Goal: Transaction & Acquisition: Book appointment/travel/reservation

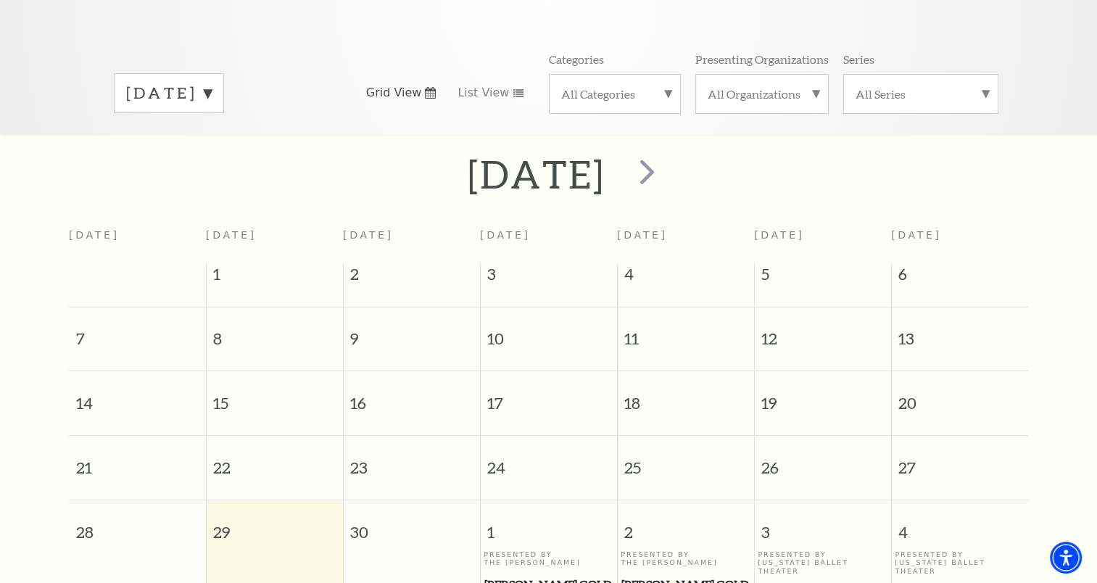
scroll to position [128, 0]
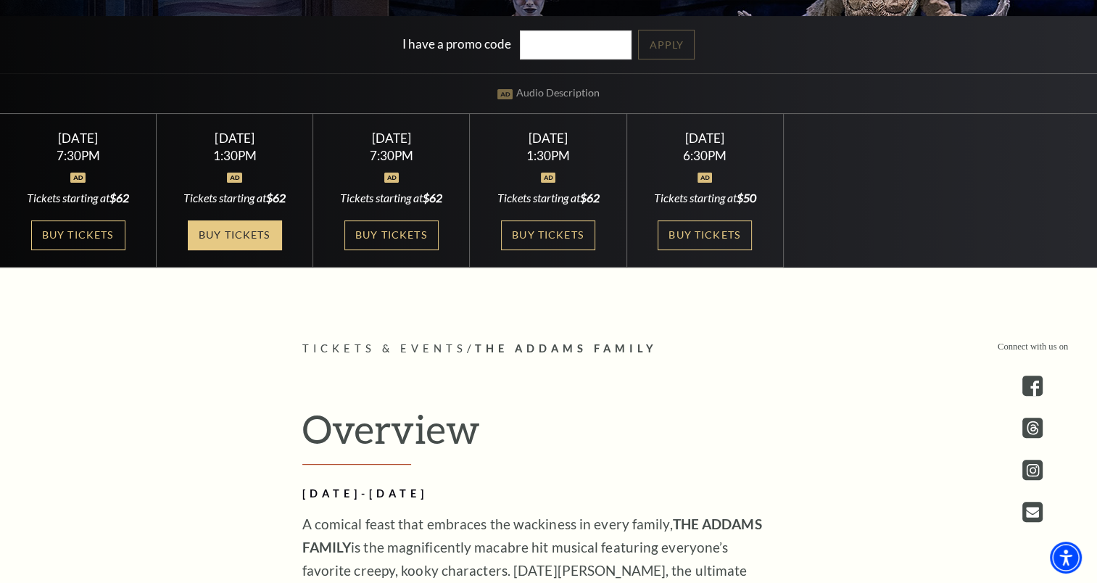
click at [265, 233] on link "Buy Tickets" at bounding box center [235, 235] width 94 height 30
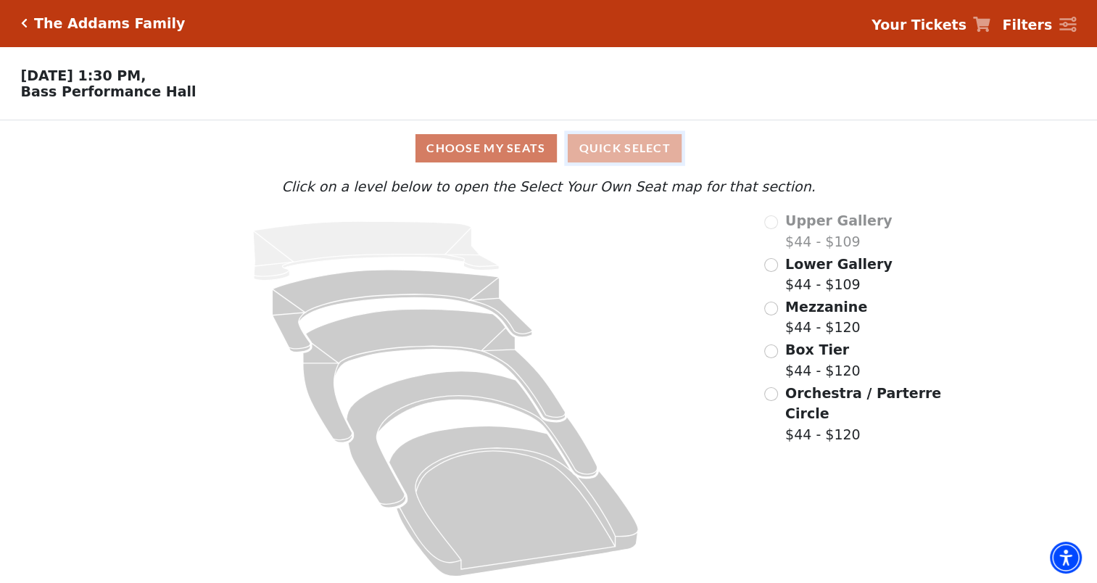
click at [621, 157] on button "Quick Select" at bounding box center [625, 148] width 114 height 28
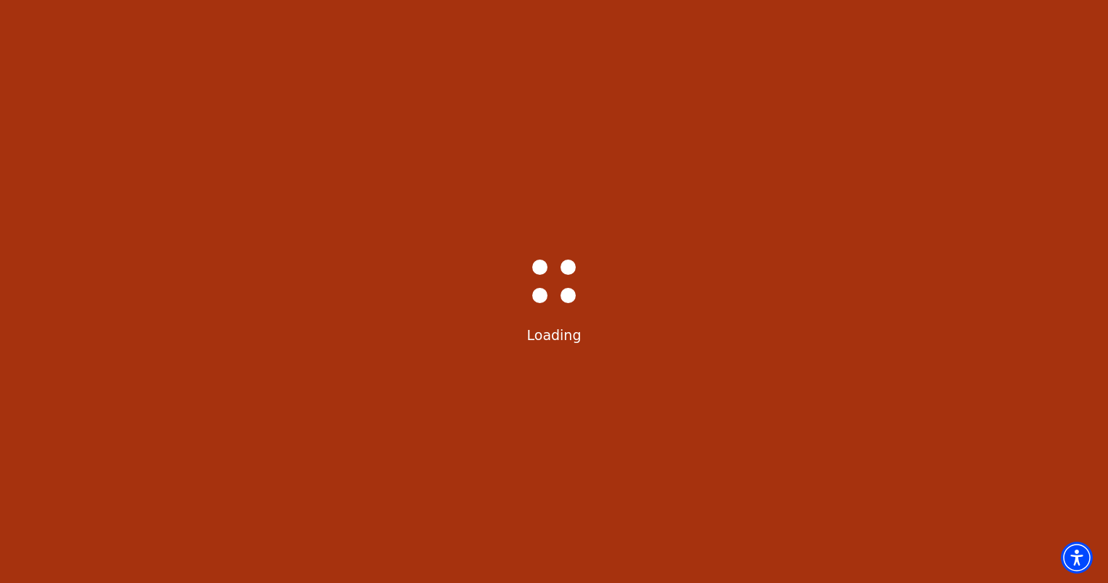
select select "6291"
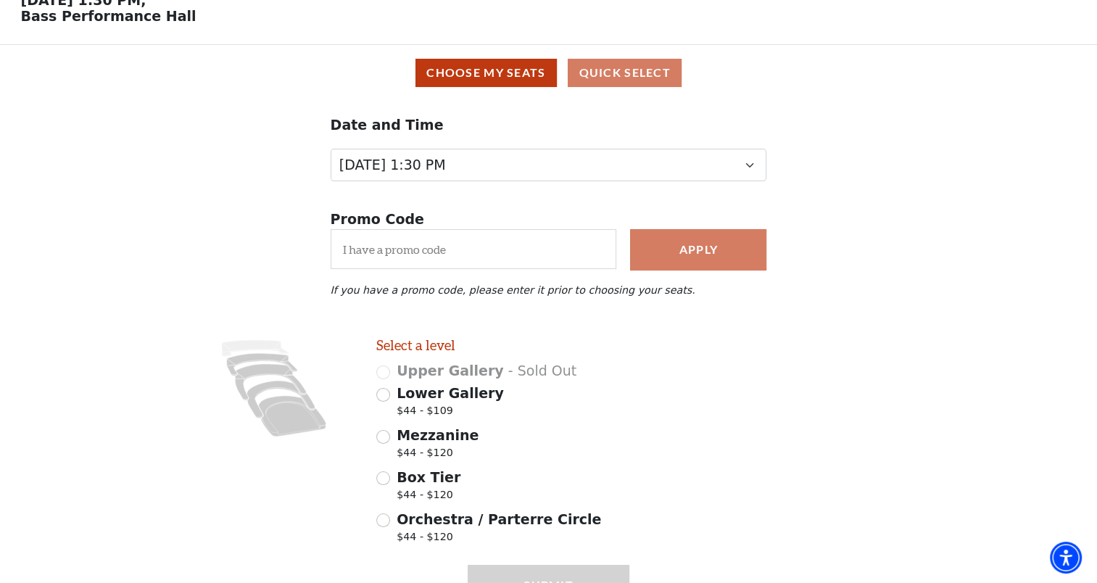
scroll to position [77, 0]
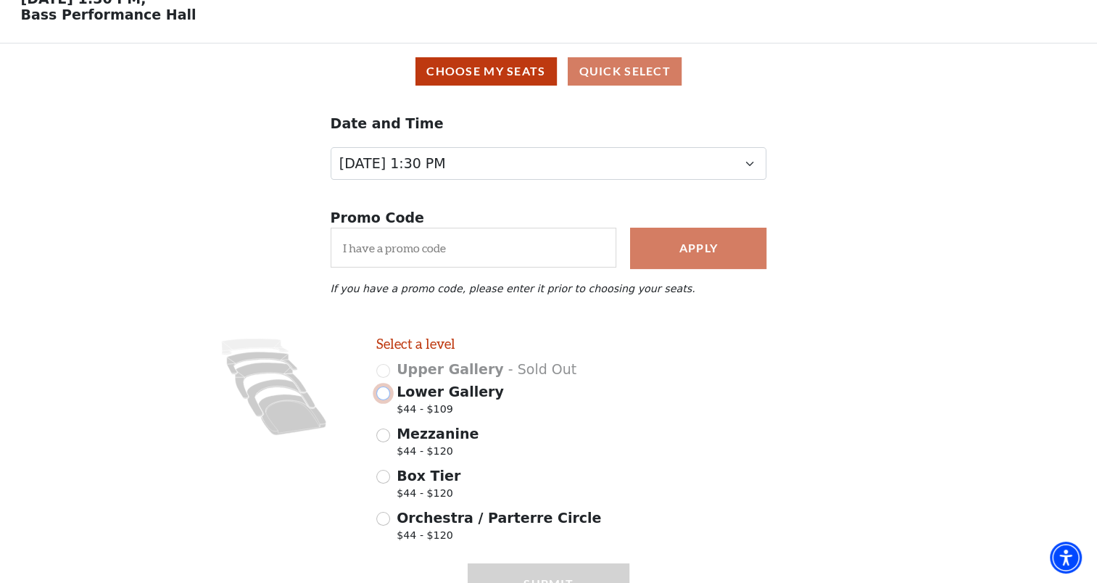
click at [385, 400] on input "Lower Gallery $44 - $109" at bounding box center [383, 394] width 14 height 14
radio input "true"
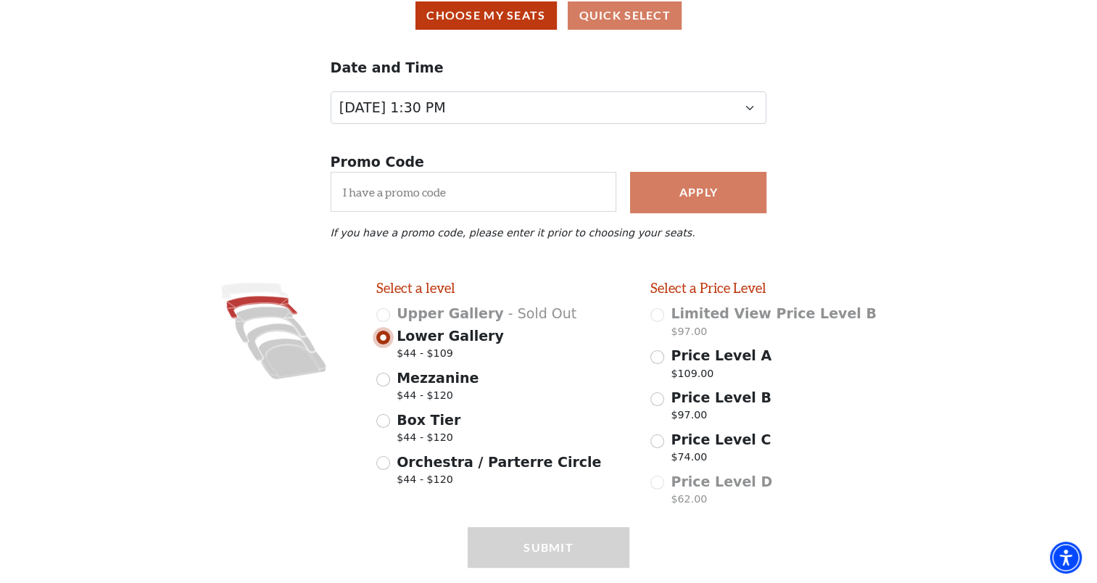
scroll to position [179, 0]
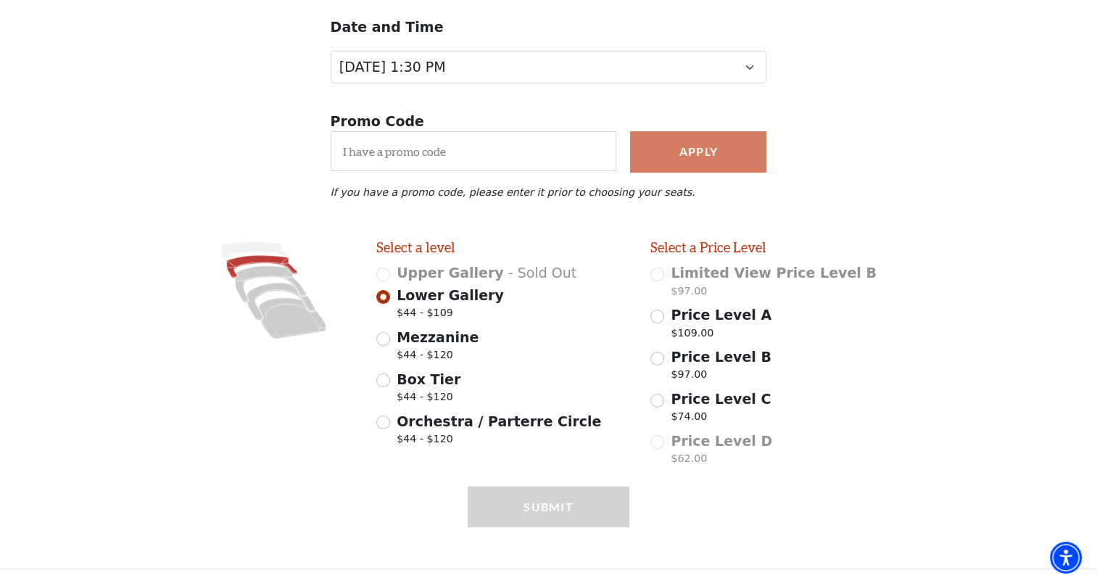
click at [416, 360] on span "$44 - $120" at bounding box center [438, 357] width 82 height 20
click at [390, 346] on input "Mezzanine $44 - $120" at bounding box center [383, 339] width 14 height 14
radio input "true"
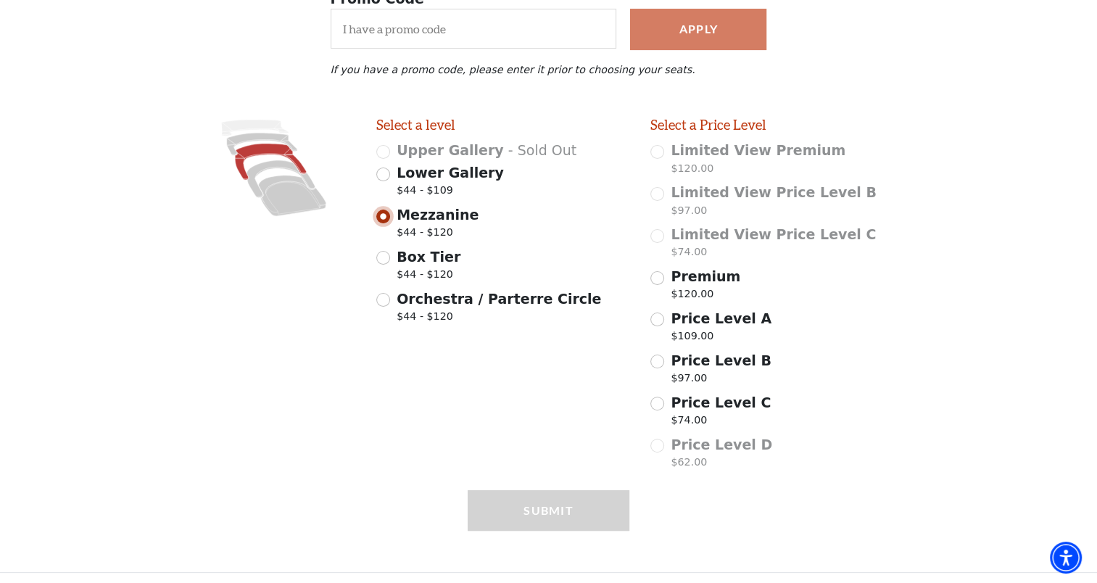
scroll to position [305, 0]
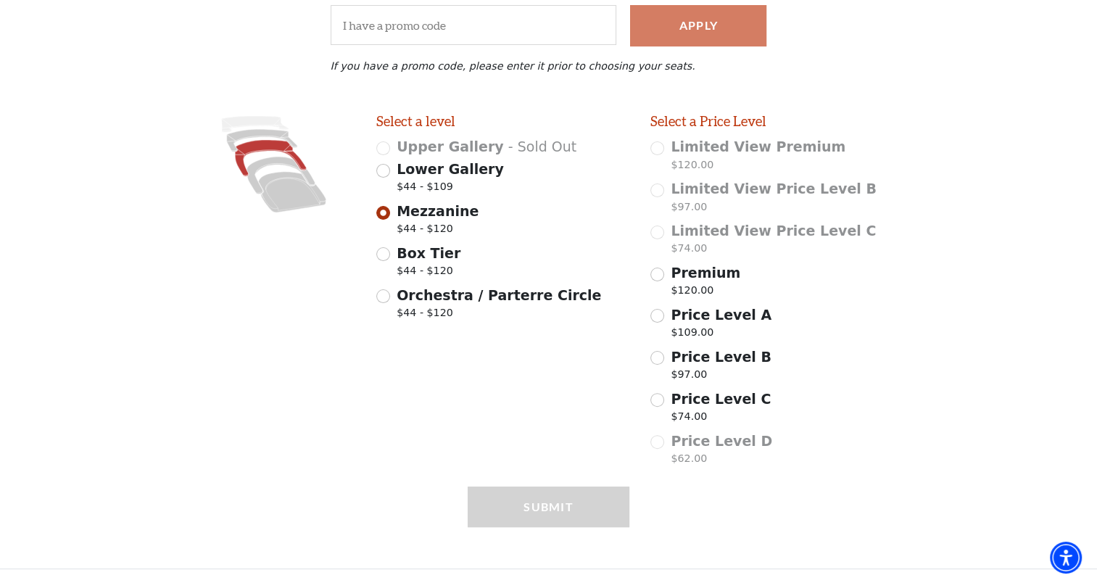
click at [432, 266] on span "$44 - $120" at bounding box center [429, 273] width 64 height 20
click at [390, 261] on input "Box Tier $44 - $120" at bounding box center [383, 254] width 14 height 14
radio input "true"
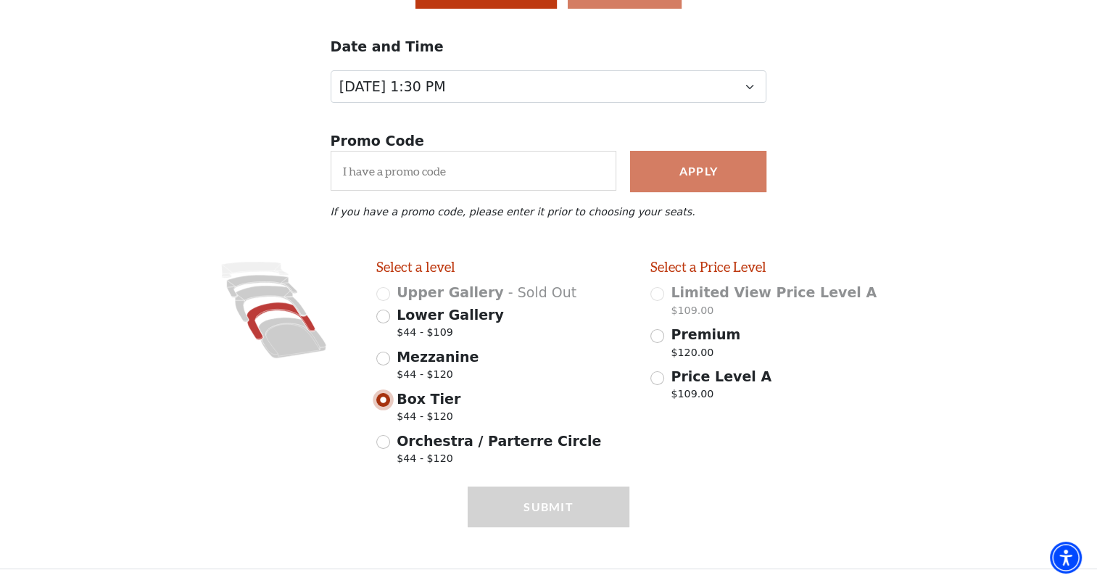
scroll to position [160, 0]
click at [404, 434] on span "Orchestra / Parterre Circle" at bounding box center [499, 441] width 205 height 16
click at [390, 435] on input "Orchestra / Parterre Circle $44 - $120" at bounding box center [383, 442] width 14 height 14
radio input "true"
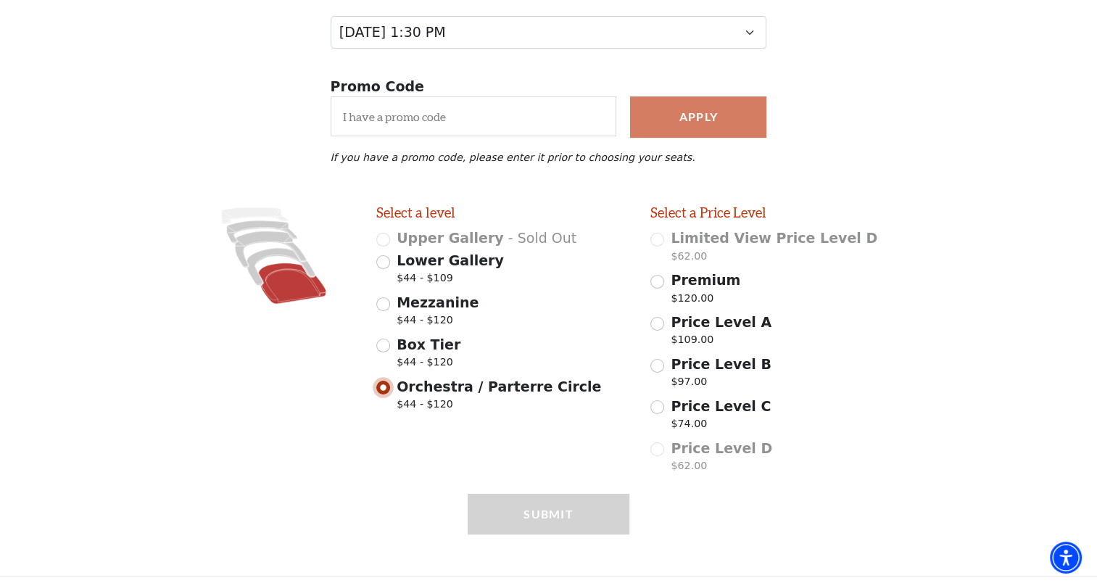
scroll to position [220, 0]
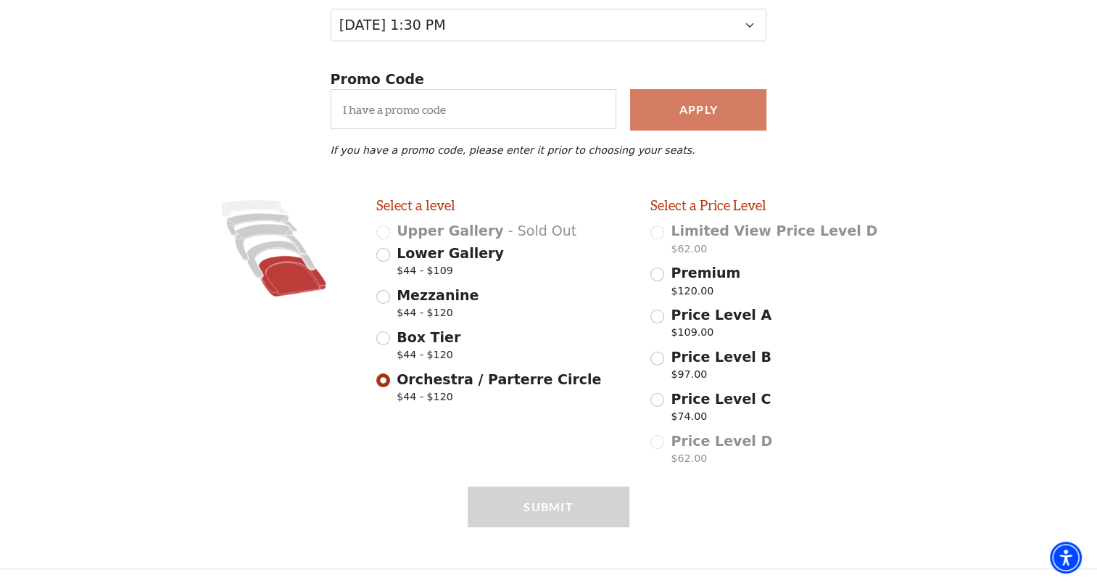
click at [418, 348] on span "$44 - $120" at bounding box center [429, 357] width 64 height 20
click at [390, 345] on input "Box Tier $44 - $120" at bounding box center [383, 338] width 14 height 14
radio input "true"
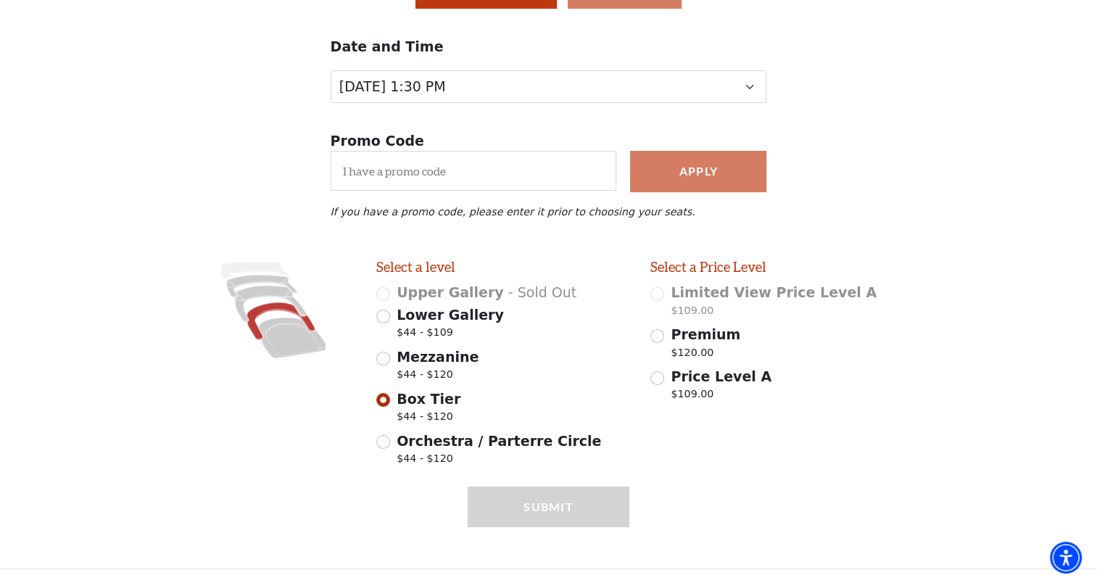
click at [432, 359] on span "Mezzanine" at bounding box center [438, 357] width 82 height 16
click at [390, 359] on input "Mezzanine $44 - $120" at bounding box center [383, 359] width 14 height 14
radio input "true"
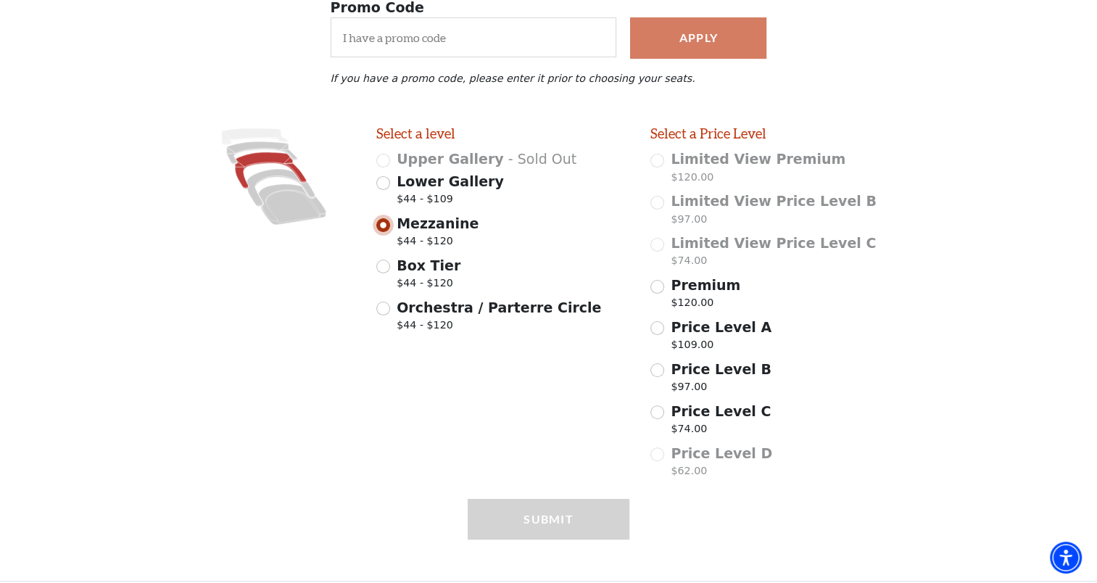
scroll to position [305, 0]
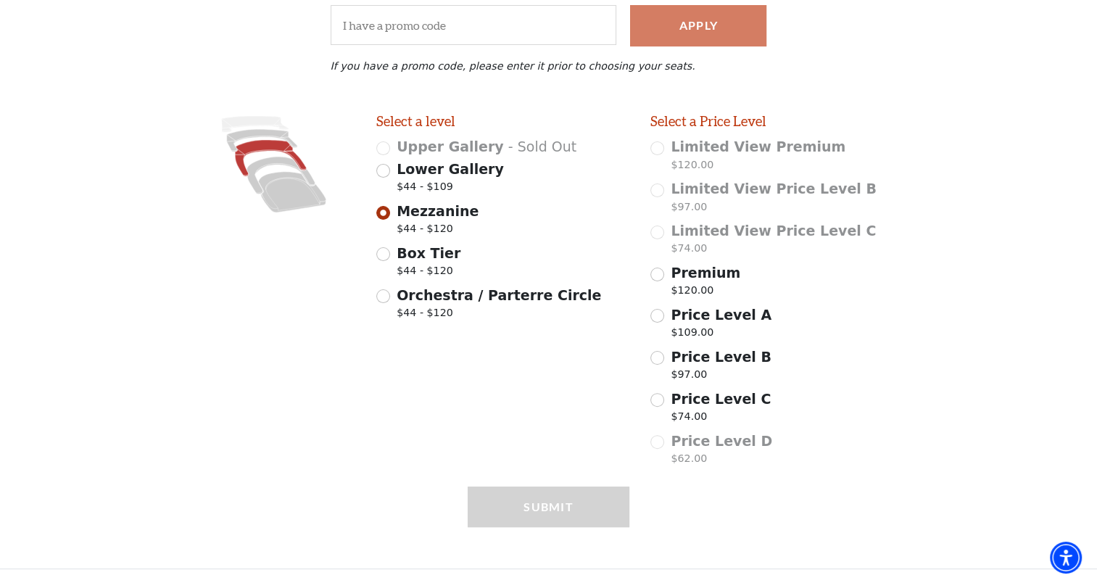
click at [438, 176] on span "Lower Gallery" at bounding box center [450, 169] width 107 height 16
click at [390, 176] on input "Lower Gallery $44 - $109" at bounding box center [383, 171] width 14 height 14
radio input "true"
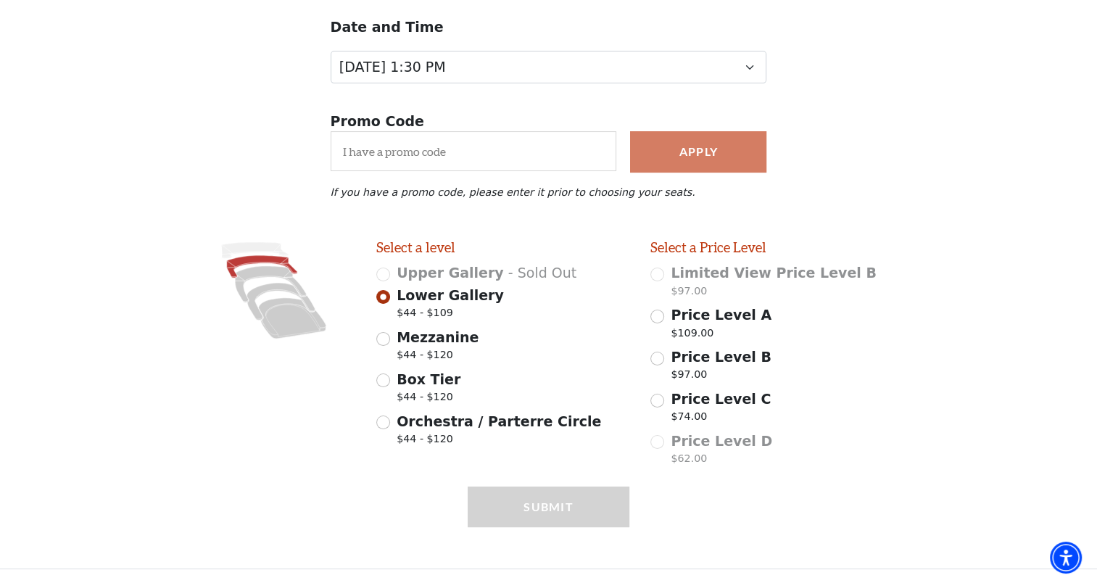
click at [428, 329] on span "Mezzanine" at bounding box center [438, 337] width 82 height 16
click at [390, 332] on input "Mezzanine $44 - $120" at bounding box center [383, 339] width 14 height 14
radio input "true"
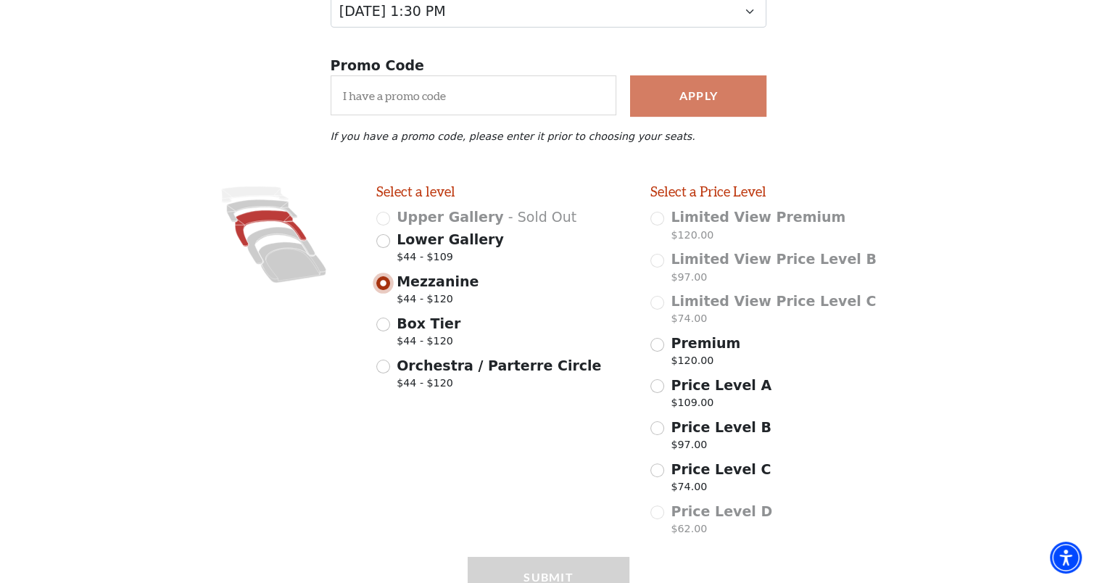
scroll to position [230, 0]
click at [410, 310] on span "$44 - $120" at bounding box center [438, 301] width 82 height 20
click at [390, 289] on input "Mezzanine $44 - $120" at bounding box center [383, 283] width 14 height 14
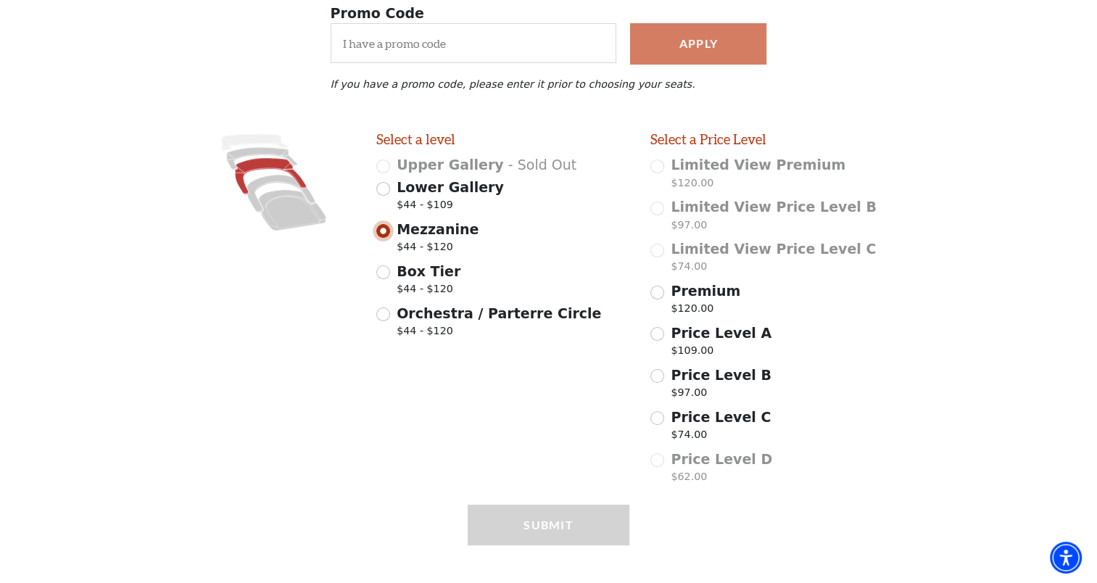
scroll to position [305, 0]
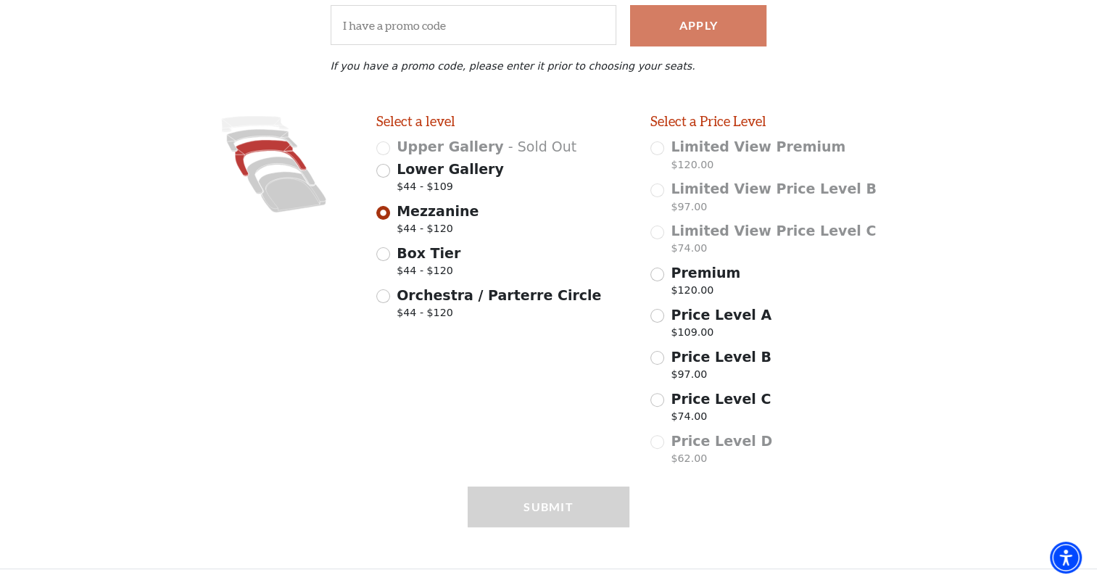
click at [403, 258] on span "Box Tier" at bounding box center [429, 253] width 64 height 16
click at [390, 258] on input "Box Tier $44 - $120" at bounding box center [383, 254] width 14 height 14
radio input "true"
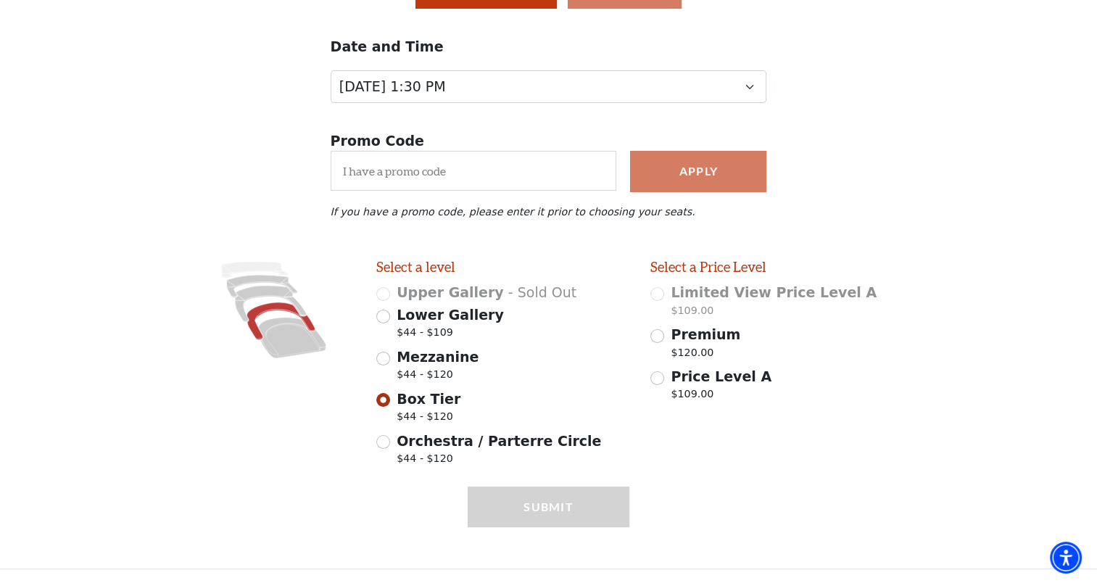
click at [402, 457] on span "$44 - $120" at bounding box center [499, 461] width 205 height 20
click at [390, 449] on input "Orchestra / Parterre Circle $44 - $120" at bounding box center [383, 442] width 14 height 14
radio input "true"
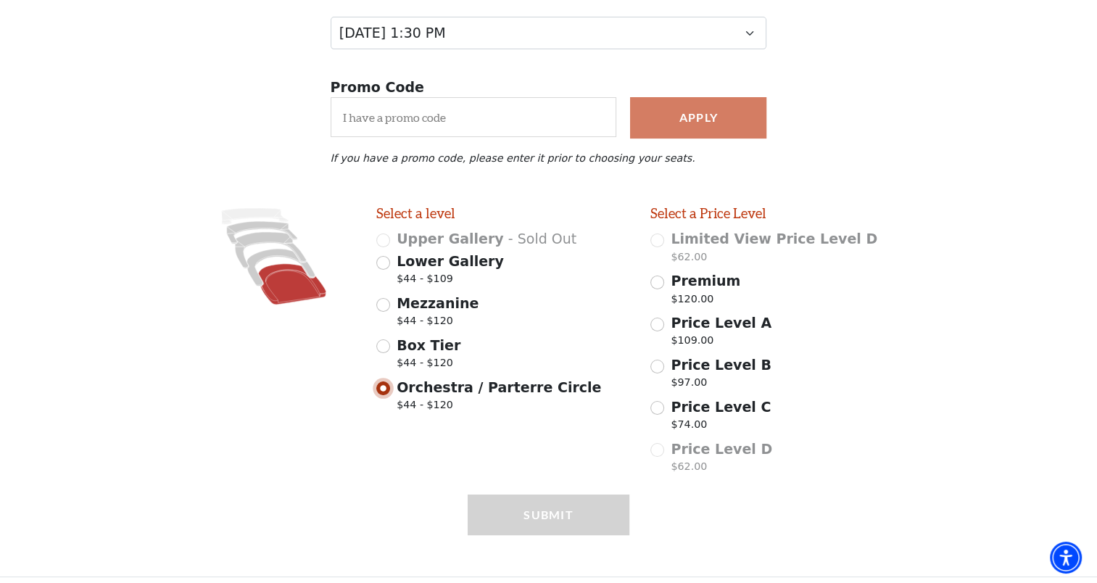
scroll to position [220, 0]
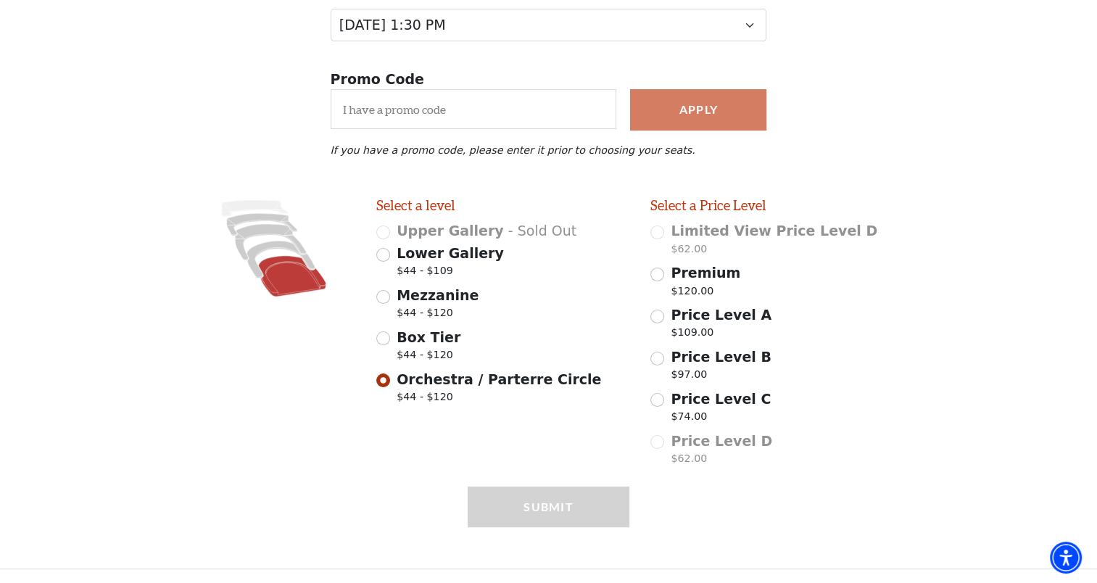
click at [681, 418] on p "$74.00" at bounding box center [721, 419] width 100 height 20
click at [664, 407] on input "Price Level C $74.00" at bounding box center [658, 400] width 14 height 14
radio input "true"
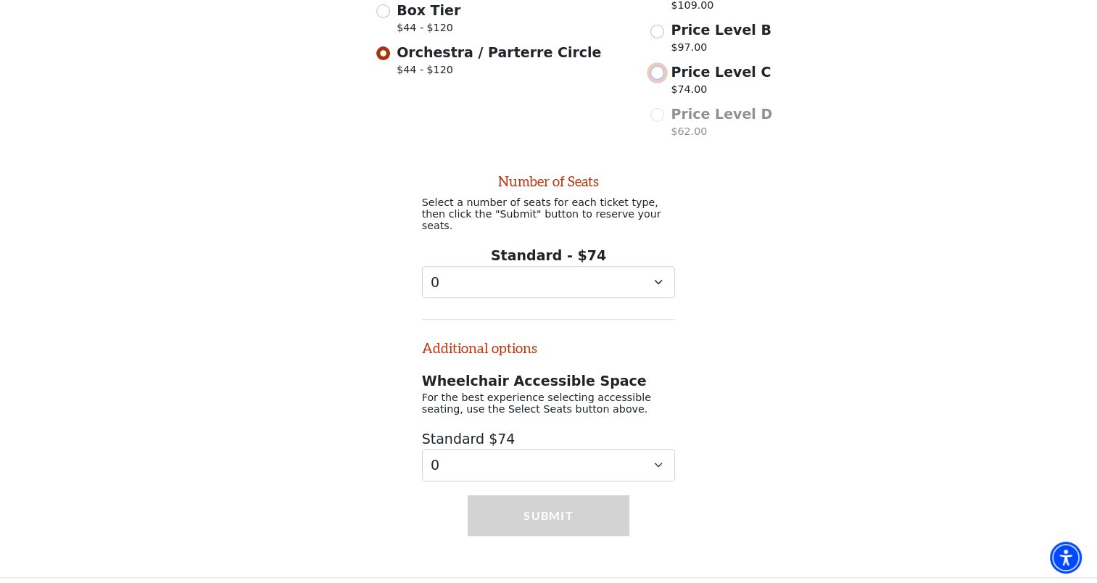
scroll to position [551, 0]
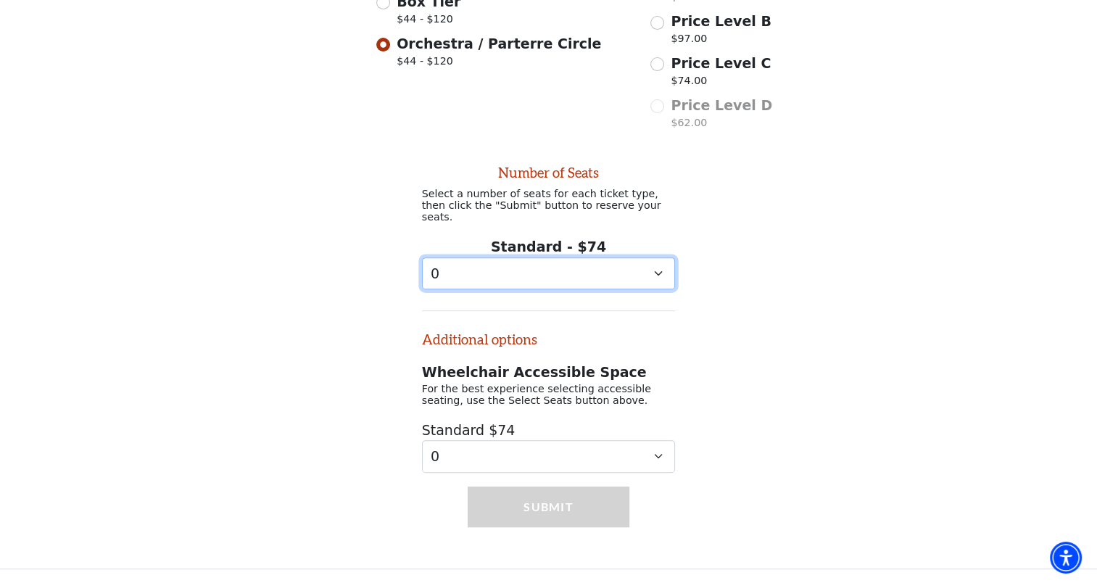
click at [528, 278] on select "0 1 2 3 4 5 6 7 8 9" at bounding box center [549, 273] width 254 height 33
click at [801, 348] on div "Number of Seats Select a number of seats for each ticket type, then click the "…" at bounding box center [548, 305] width 1097 height 336
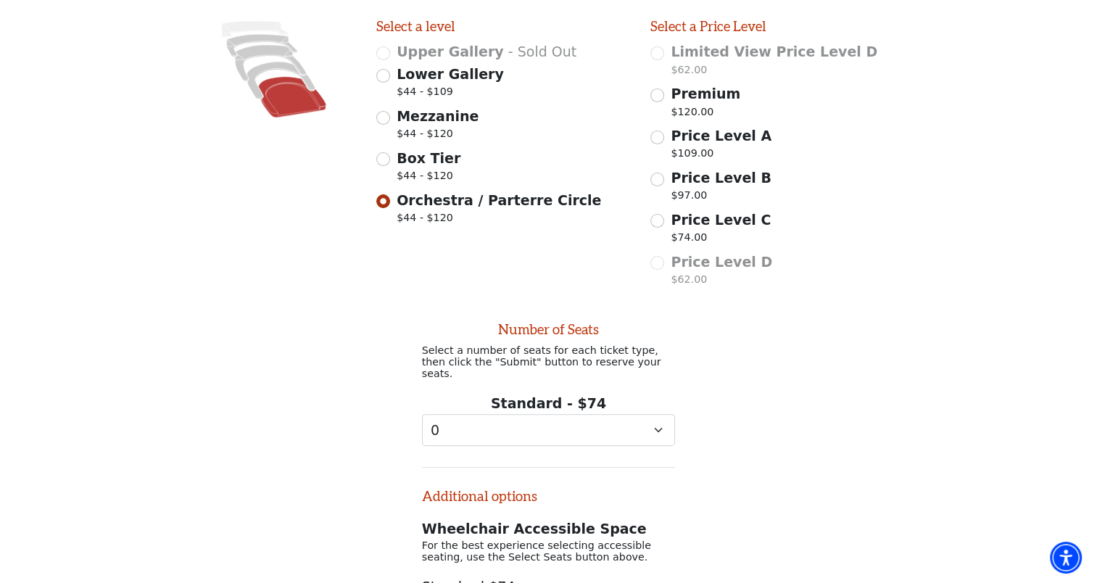
scroll to position [392, 0]
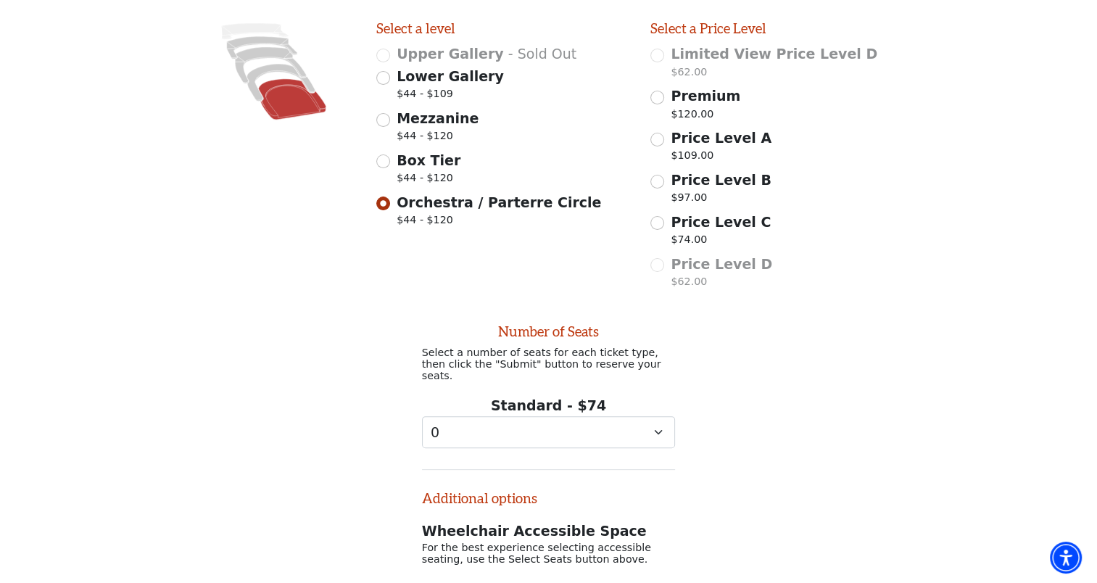
click at [424, 154] on div "Select a level Upper Gallery - Sold Out Lower Gallery $44 - $109 Mezzanine $44 …" at bounding box center [503, 158] width 274 height 276
click at [424, 126] on span "Mezzanine" at bounding box center [438, 118] width 82 height 16
click at [390, 127] on input "Mezzanine $44 - $120" at bounding box center [383, 120] width 14 height 14
radio input "true"
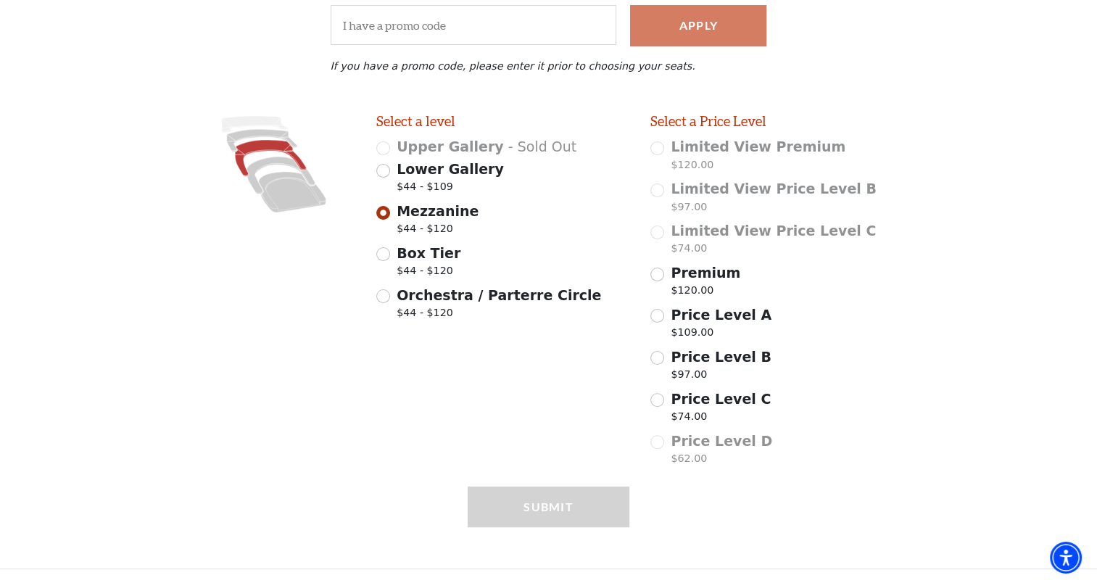
click at [696, 406] on span "Price Level C" at bounding box center [721, 399] width 100 height 16
click at [664, 406] on input "Price Level C $74.00" at bounding box center [658, 400] width 14 height 14
radio input "true"
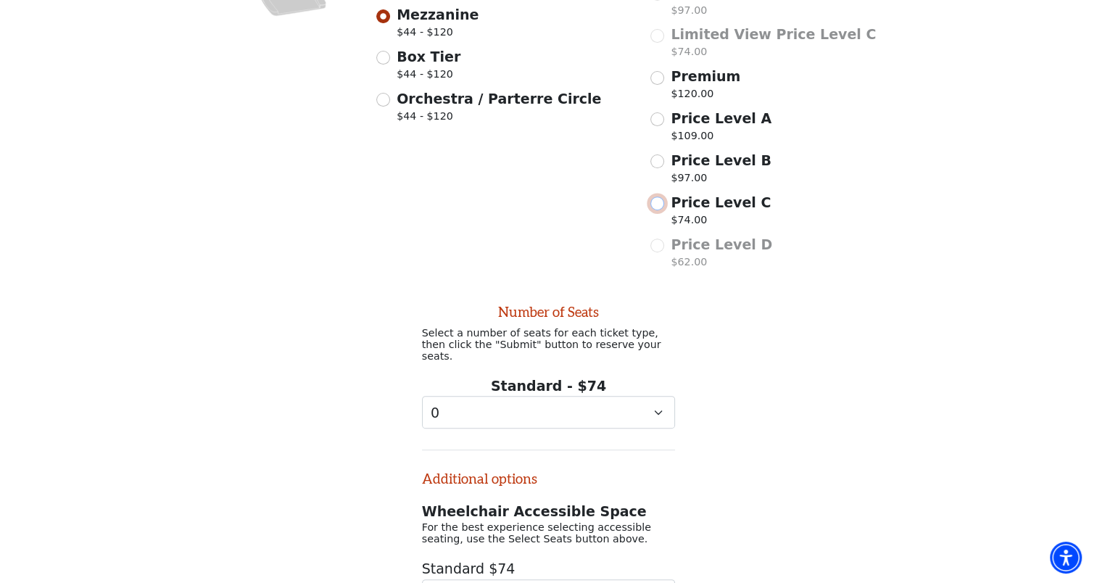
scroll to position [635, 0]
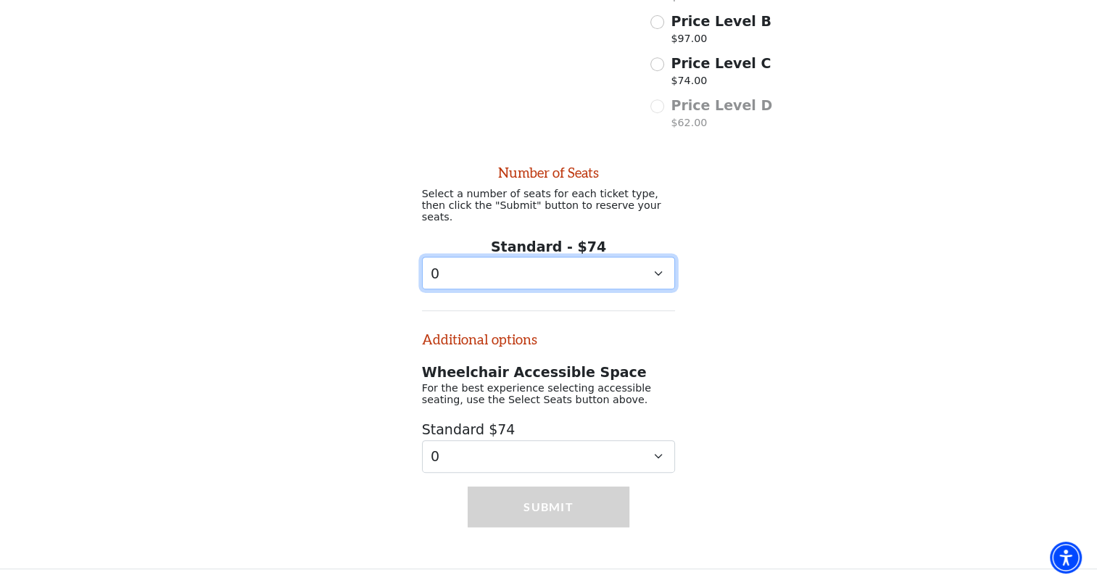
click at [556, 276] on select "0 1 2 3 4 5 6 7 8 9" at bounding box center [549, 273] width 254 height 33
select select "2"
click at [422, 257] on select "0 1 2 3 4 5 6 7 8 9" at bounding box center [549, 273] width 254 height 33
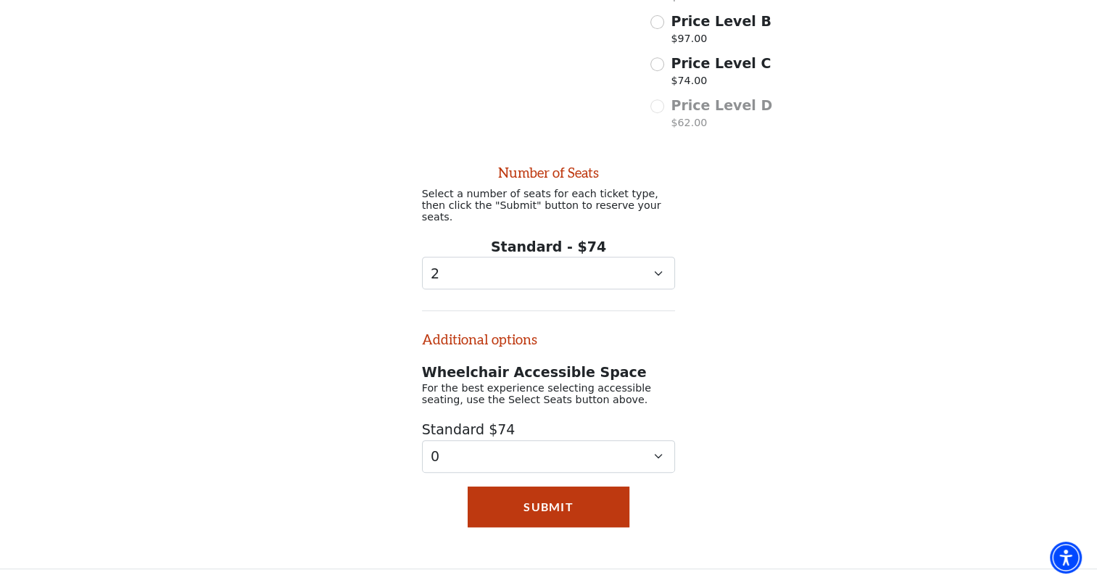
click at [742, 363] on div "Number of Seats Select a number of seats for each ticket type, then click the "…" at bounding box center [548, 305] width 1097 height 336
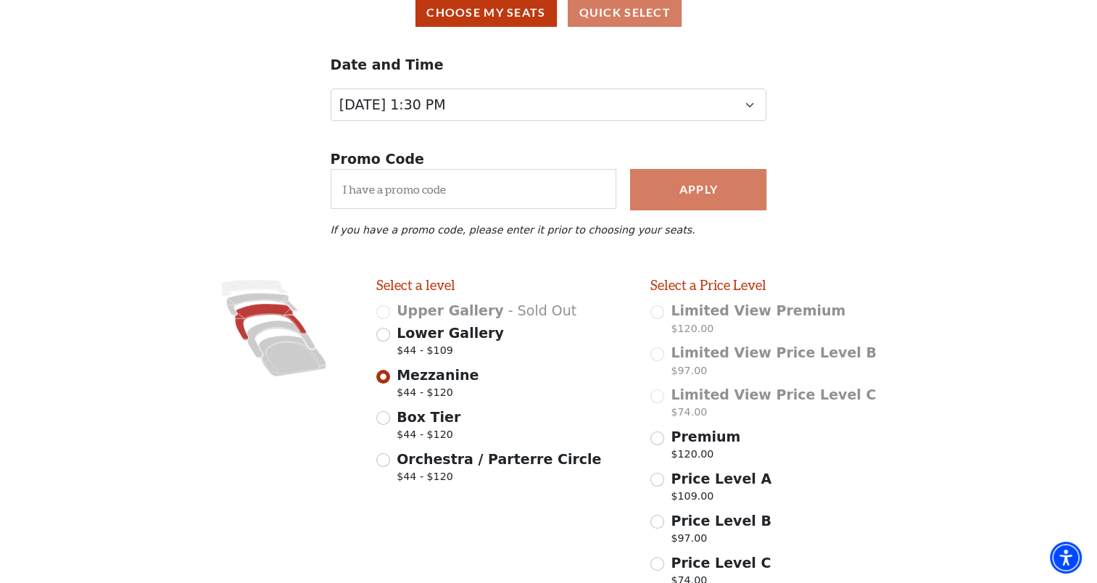
scroll to position [0, 0]
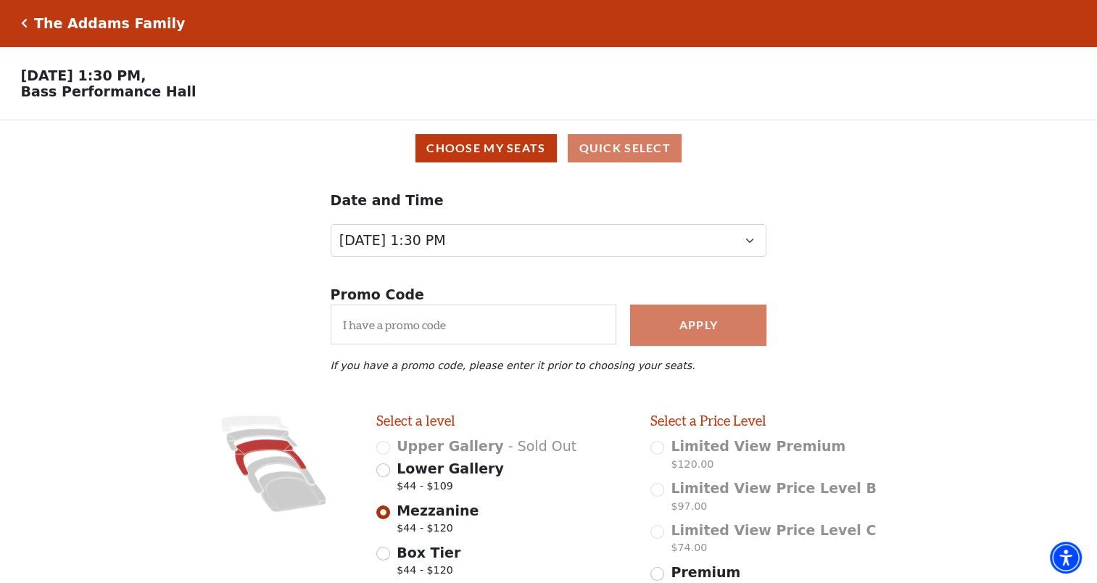
click at [23, 20] on icon "Click here to go back to filters" at bounding box center [24, 23] width 7 height 10
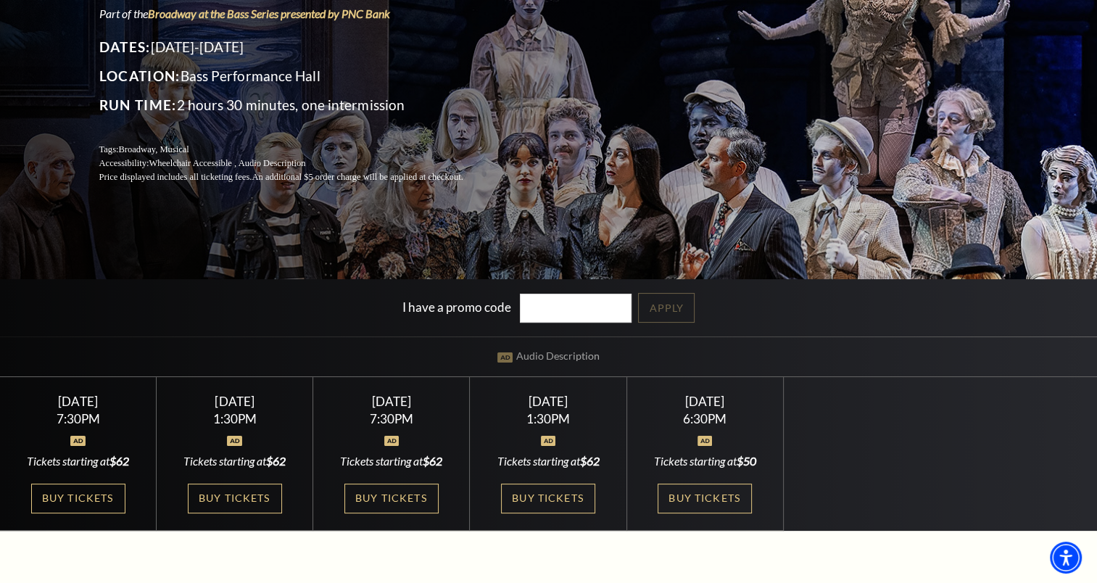
scroll to position [193, 0]
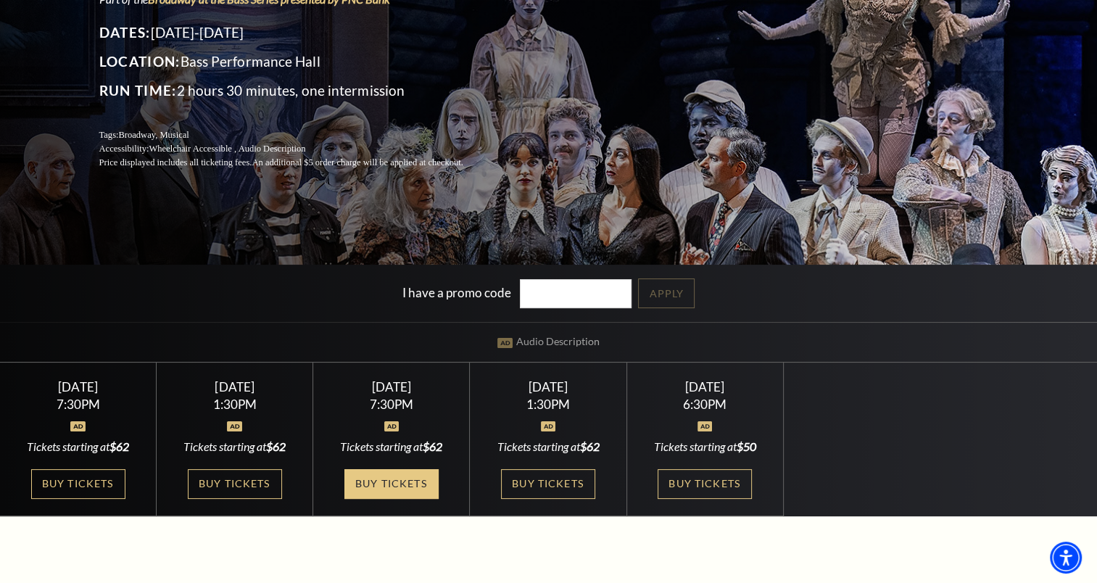
click at [381, 475] on link "Buy Tickets" at bounding box center [392, 484] width 94 height 30
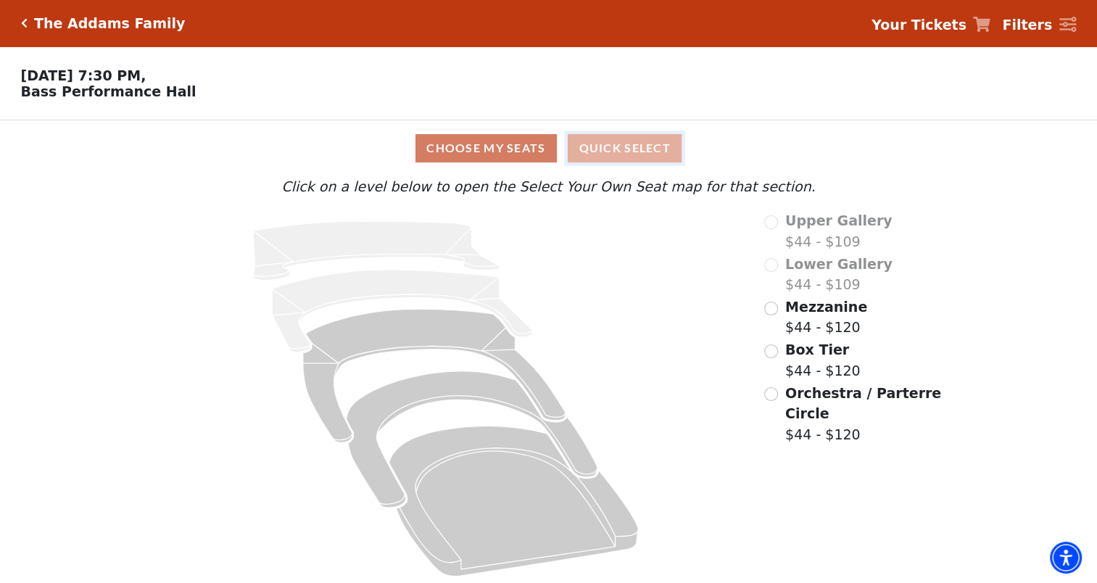
click at [621, 159] on button "Quick Select" at bounding box center [625, 148] width 114 height 28
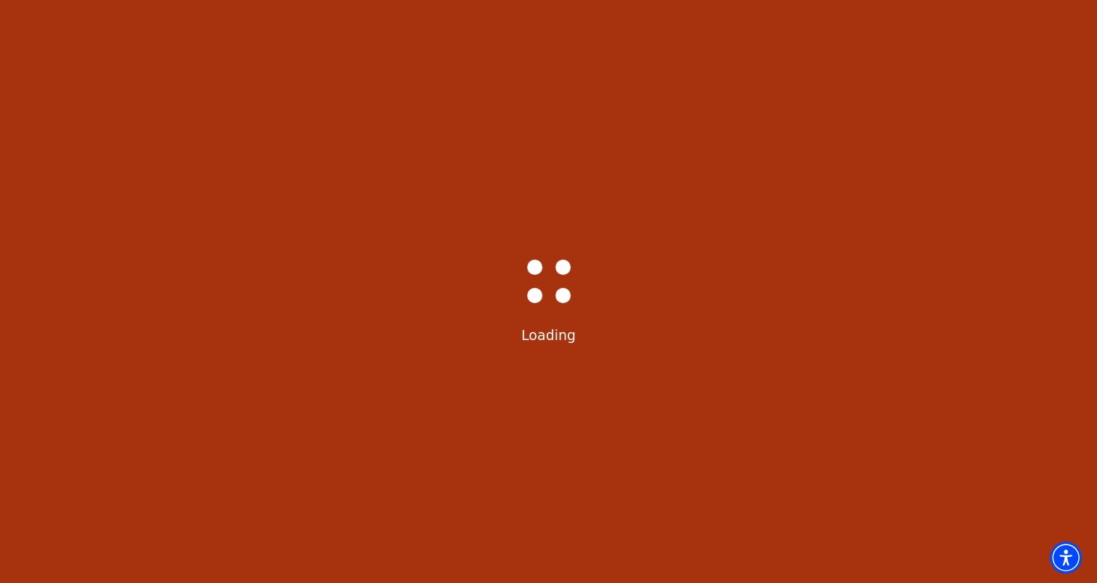
select select "6292"
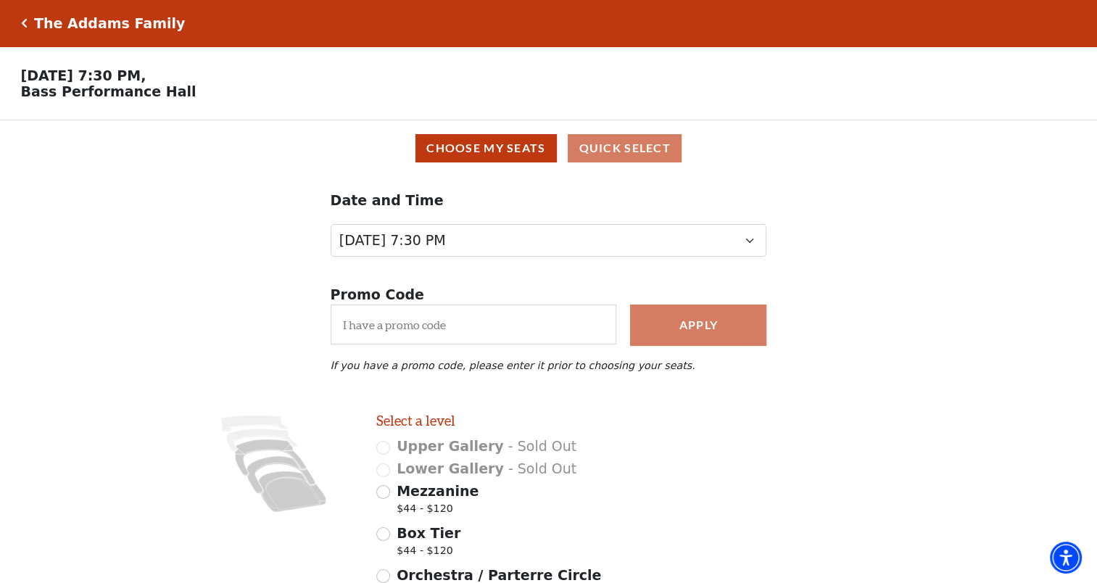
scroll to position [139, 0]
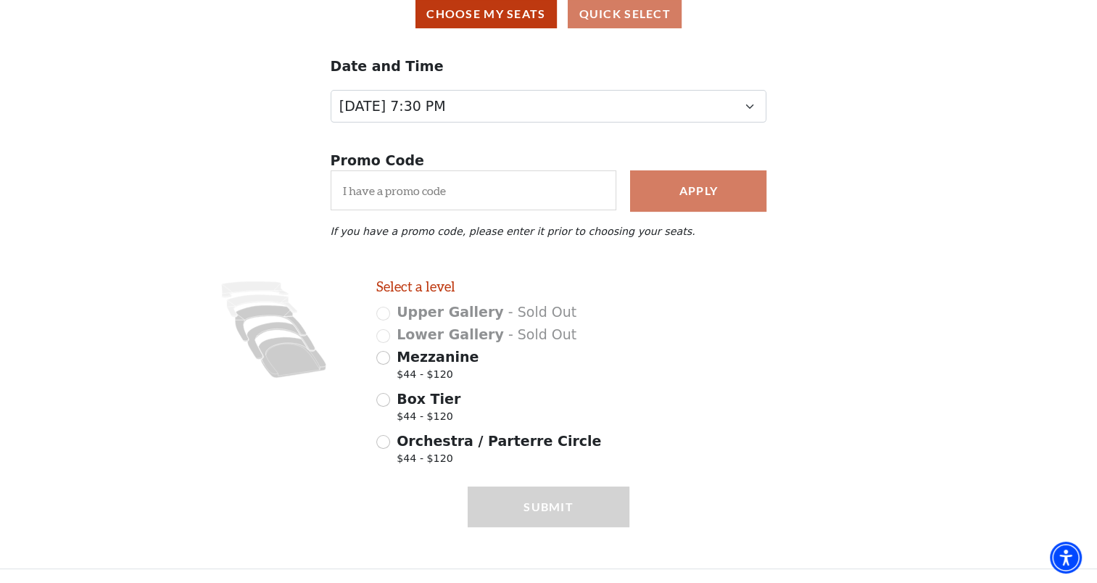
click at [433, 357] on span "Mezzanine" at bounding box center [438, 357] width 82 height 16
click at [390, 357] on input "Mezzanine $44 - $120" at bounding box center [383, 358] width 14 height 14
radio input "true"
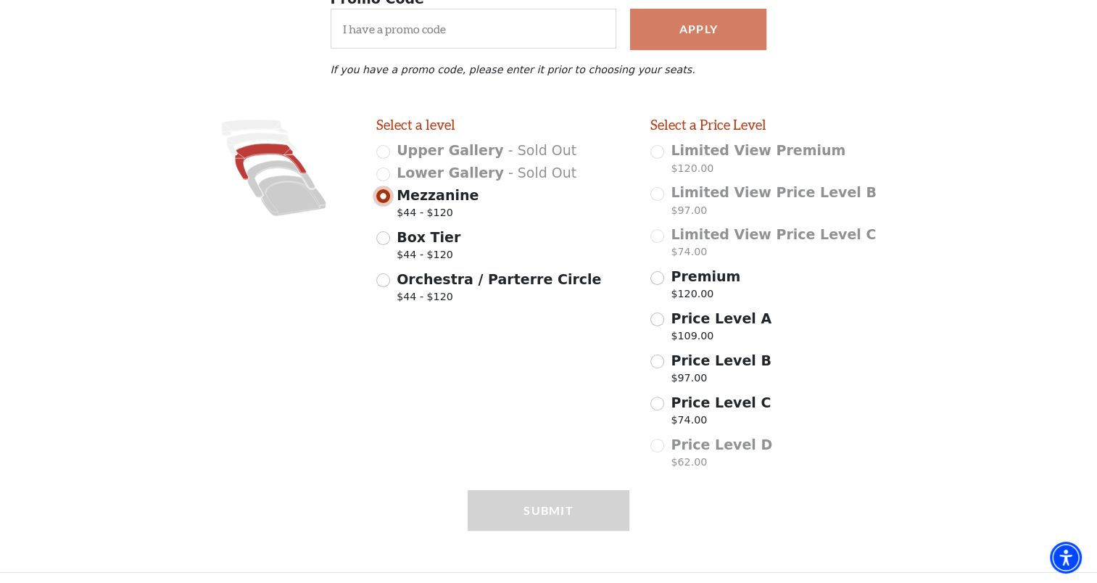
scroll to position [305, 0]
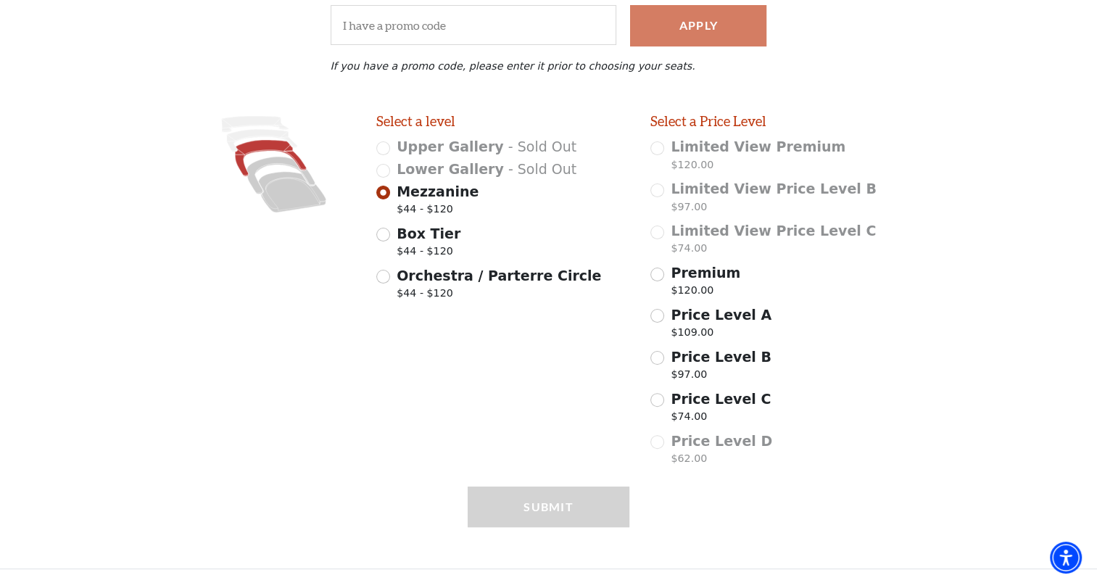
click at [429, 233] on span "Box Tier" at bounding box center [429, 234] width 64 height 16
click at [390, 233] on input "Box Tier $44 - $120" at bounding box center [383, 235] width 14 height 14
radio input "true"
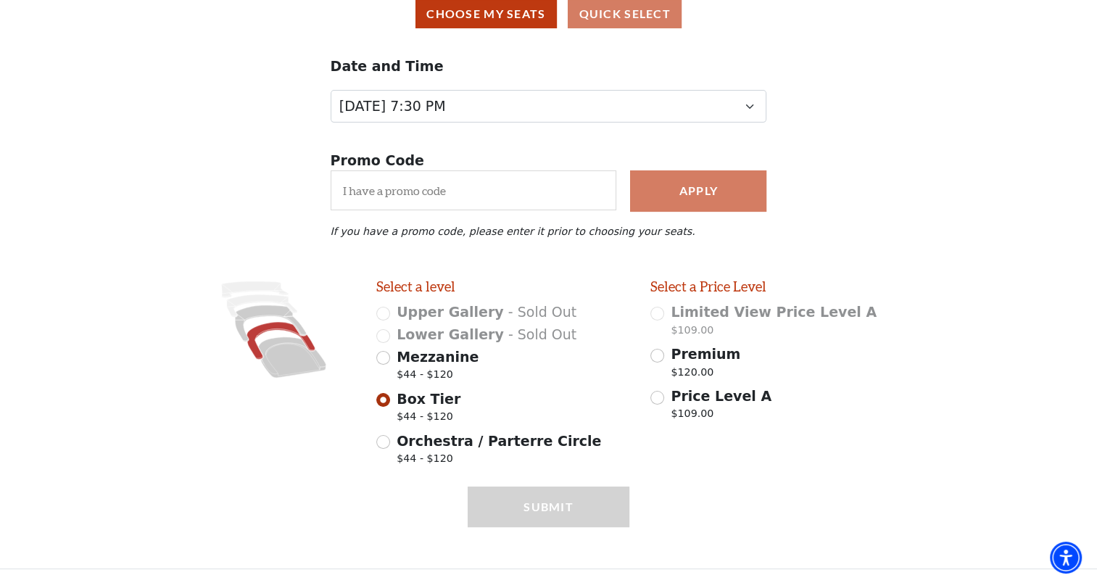
click at [415, 461] on span "$44 - $120" at bounding box center [499, 461] width 205 height 20
click at [390, 449] on input "Orchestra / Parterre Circle $44 - $120" at bounding box center [383, 442] width 14 height 14
radio input "true"
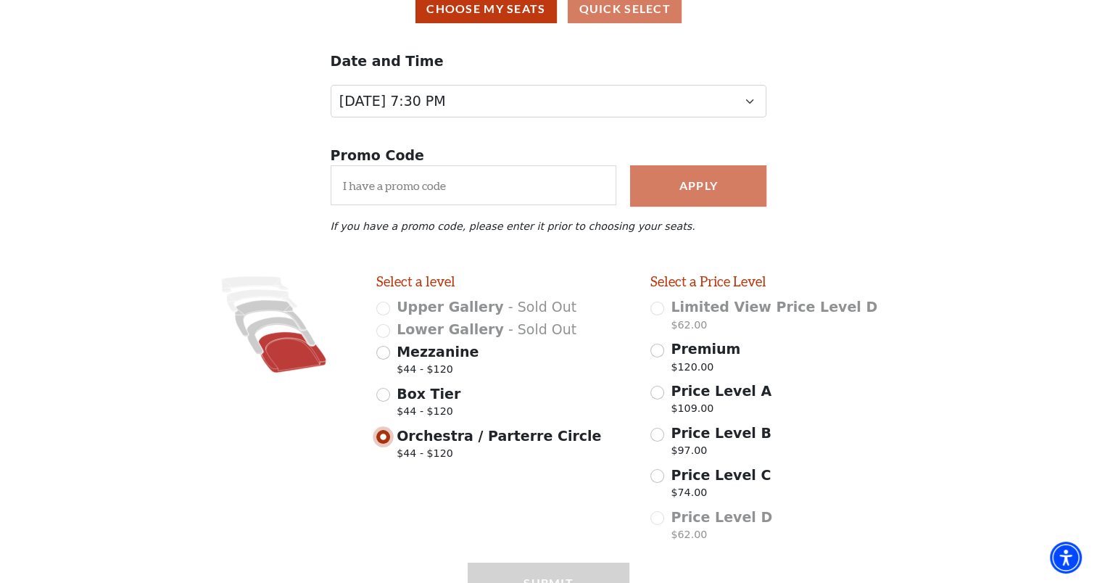
scroll to position [220, 0]
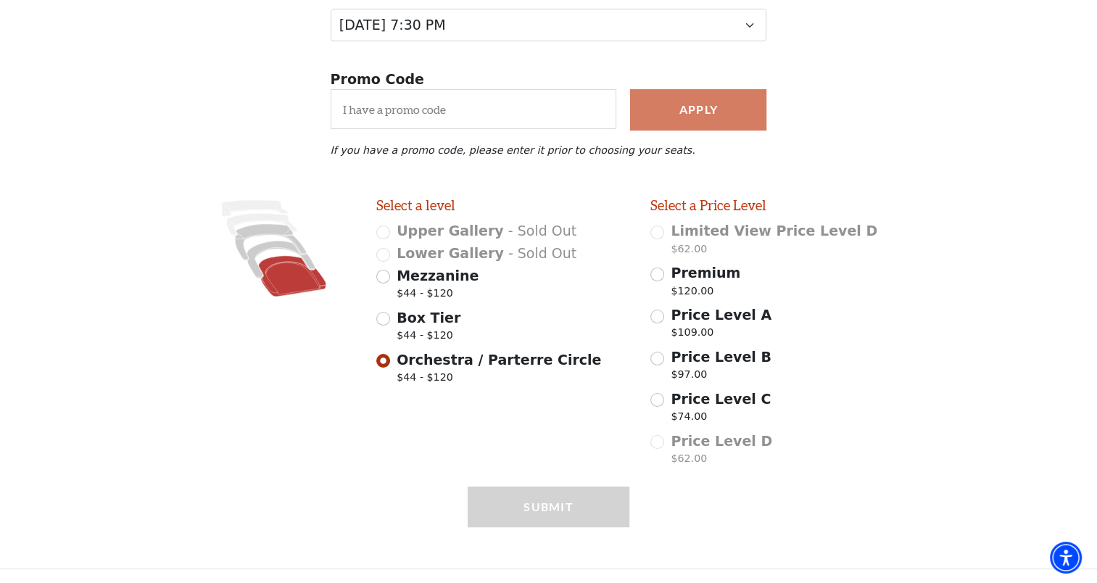
click at [420, 286] on span "$44 - $120" at bounding box center [438, 296] width 82 height 20
click at [390, 284] on input "Mezzanine $44 - $120" at bounding box center [383, 277] width 14 height 14
radio input "true"
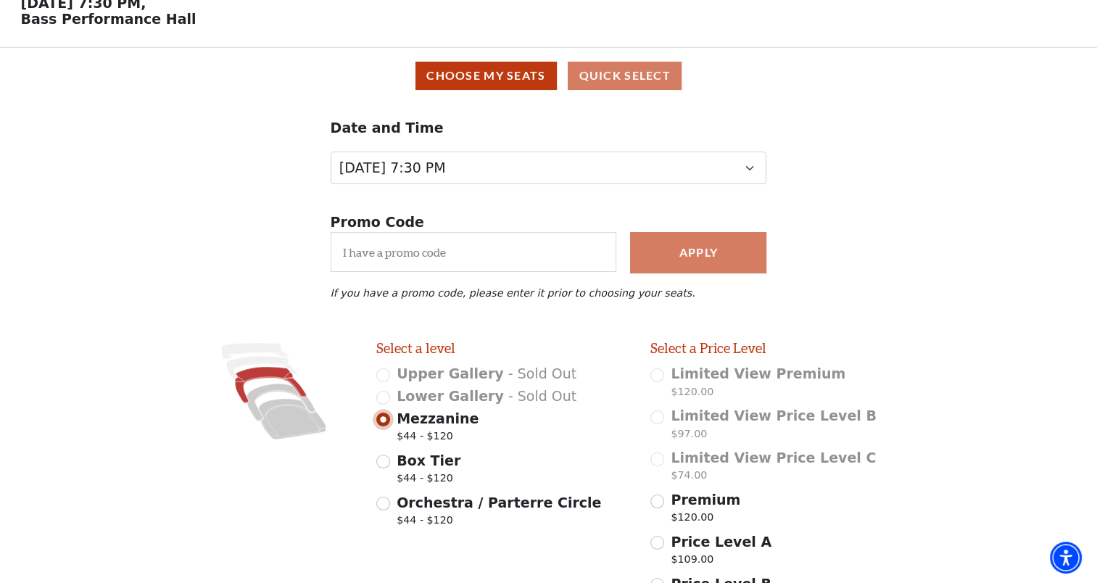
scroll to position [0, 0]
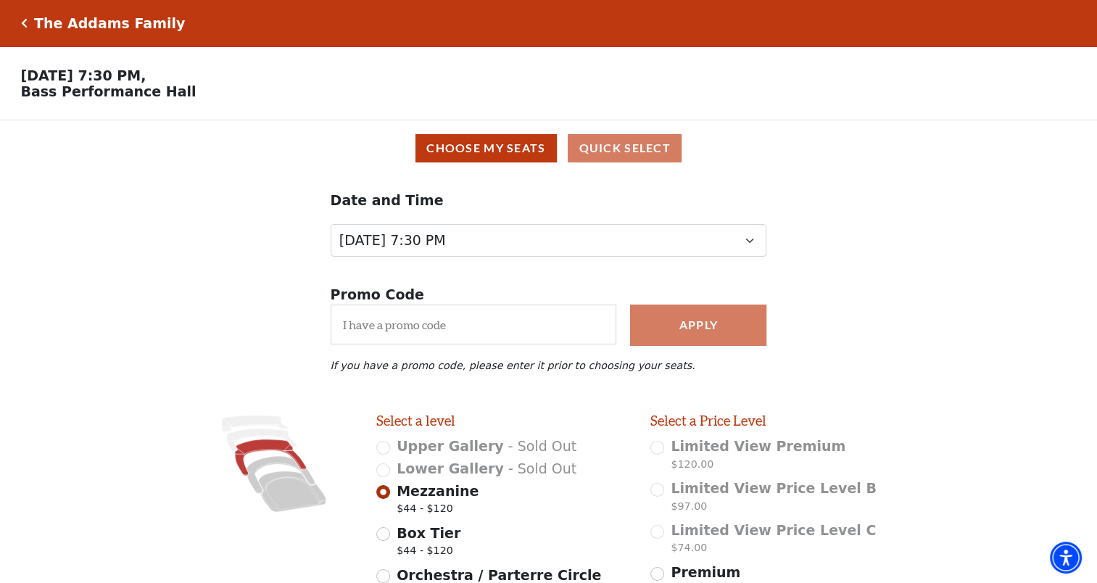
click at [20, 35] on div "The Addams Family Your Tickets Filters" at bounding box center [548, 23] width 1097 height 46
click at [17, 25] on div "The Addams Family Your Tickets Filters" at bounding box center [548, 23] width 1097 height 46
click at [15, 6] on div "The Addams Family Your Tickets Filters" at bounding box center [548, 23] width 1097 height 46
click at [21, 20] on icon "Click here to go back to filters" at bounding box center [24, 23] width 7 height 10
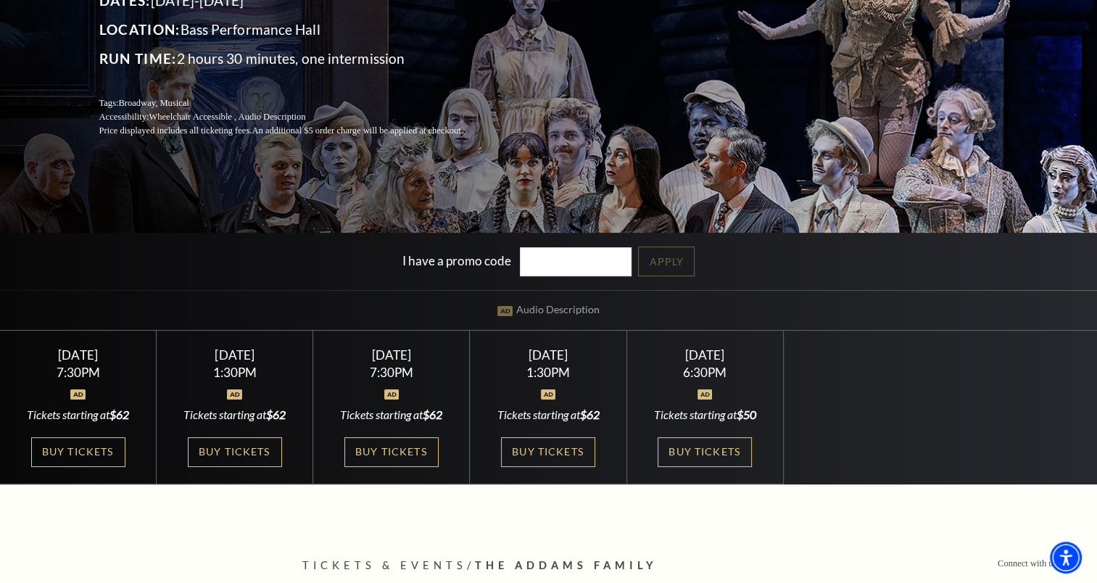
scroll to position [226, 0]
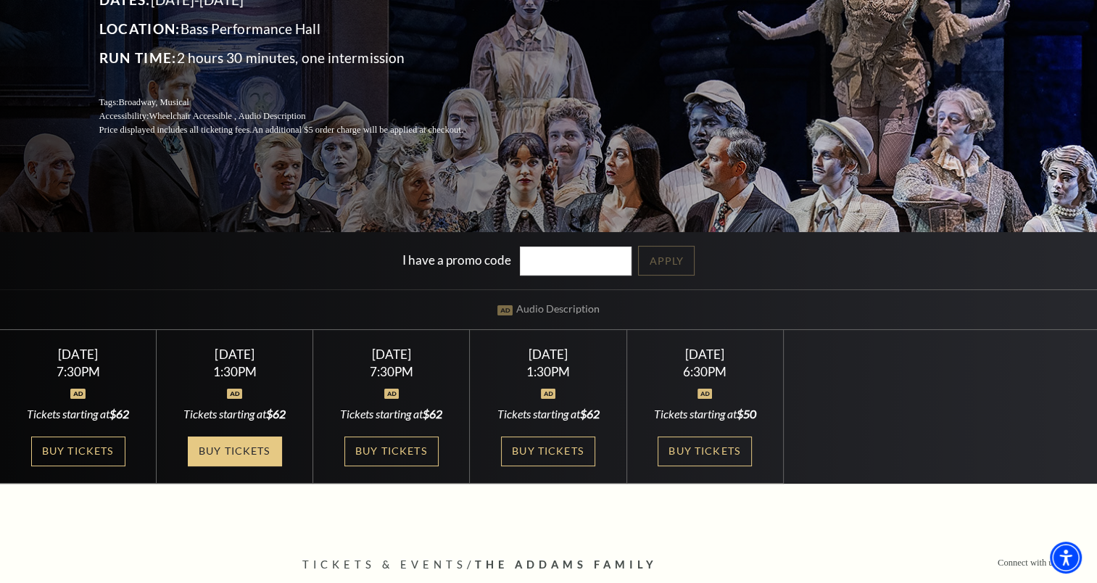
click at [240, 447] on link "Buy Tickets" at bounding box center [235, 452] width 94 height 30
